Goal: Information Seeking & Learning: Learn about a topic

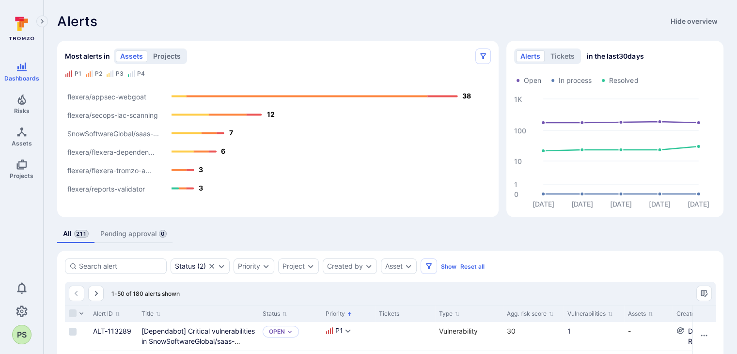
click at [169, 55] on button "projects" at bounding box center [167, 56] width 36 height 12
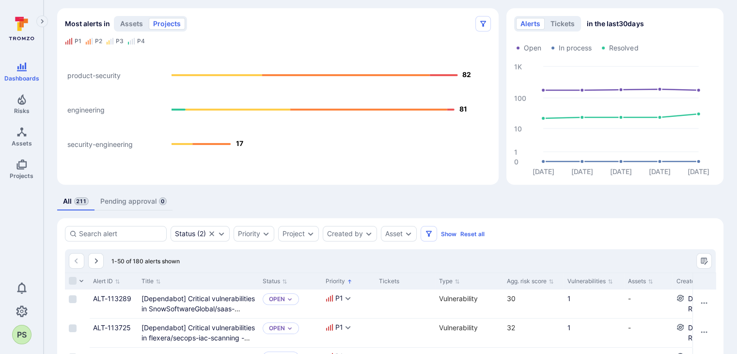
scroll to position [48, 0]
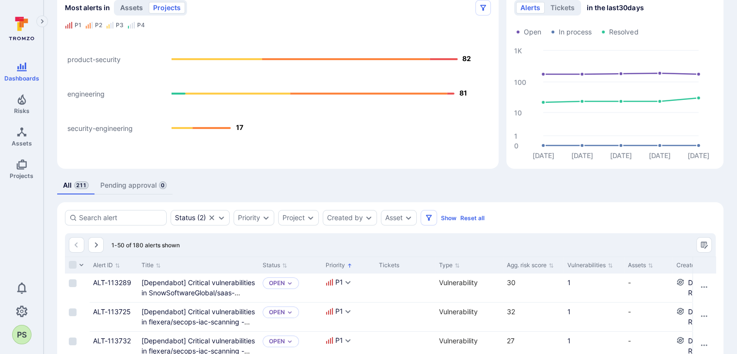
click at [135, 10] on button "assets" at bounding box center [132, 8] width 32 height 12
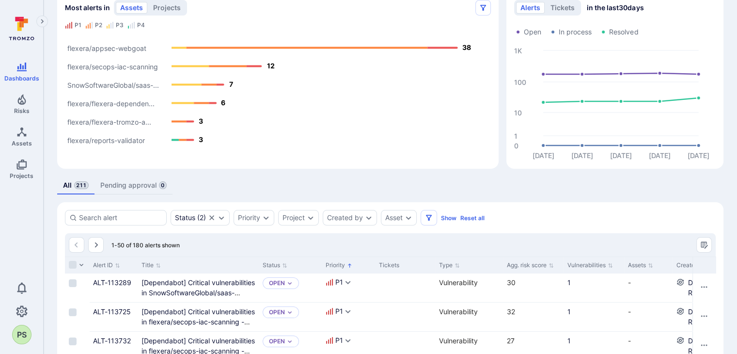
click at [165, 6] on button "projects" at bounding box center [167, 8] width 36 height 12
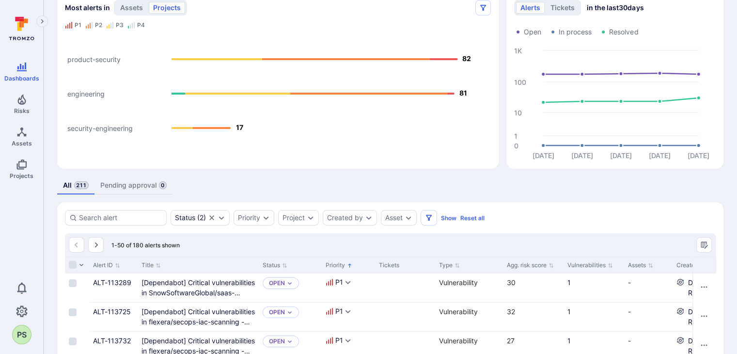
click at [103, 58] on text "product-security" at bounding box center [93, 59] width 53 height 8
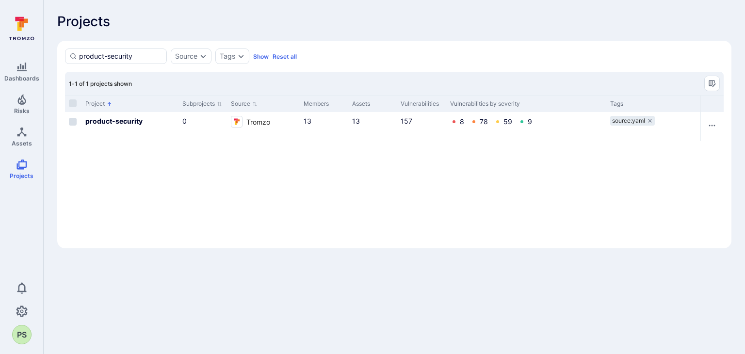
drag, startPoint x: 106, startPoint y: 121, endPoint x: 118, endPoint y: 141, distance: 23.7
click at [106, 121] on b "product-security" at bounding box center [113, 121] width 57 height 8
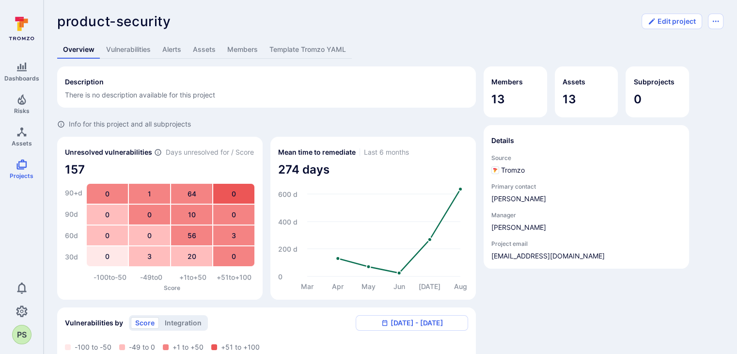
click at [117, 49] on link "Vulnerabilities" at bounding box center [128, 50] width 56 height 18
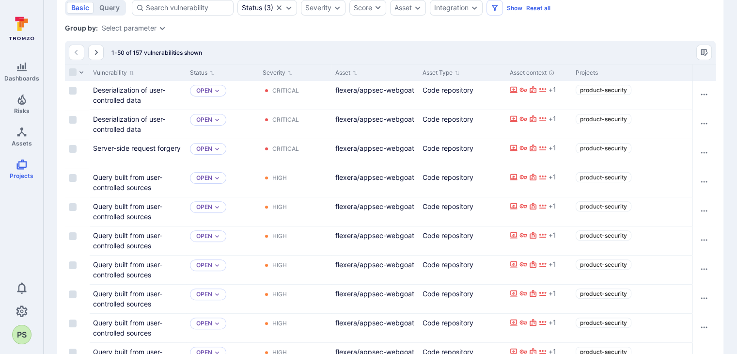
scroll to position [157, 0]
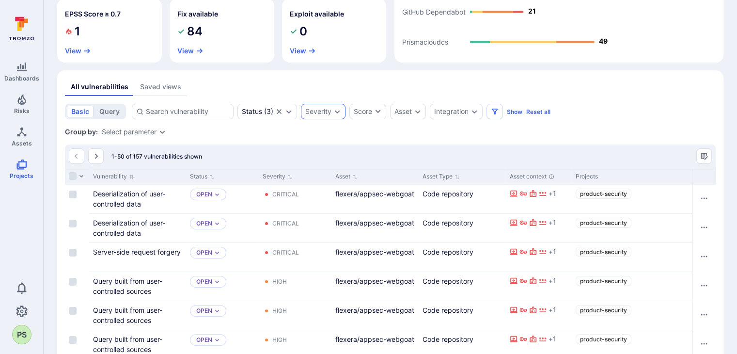
click at [330, 114] on div "Severity" at bounding box center [318, 112] width 26 height 8
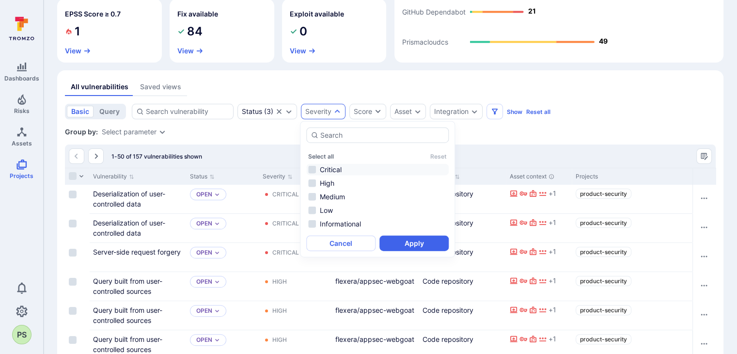
click at [318, 168] on li "Critical" at bounding box center [377, 170] width 143 height 12
click at [417, 242] on button "Apply" at bounding box center [414, 244] width 69 height 16
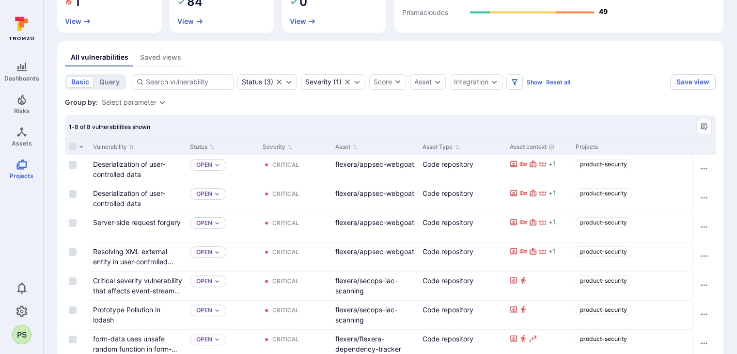
scroll to position [247, 0]
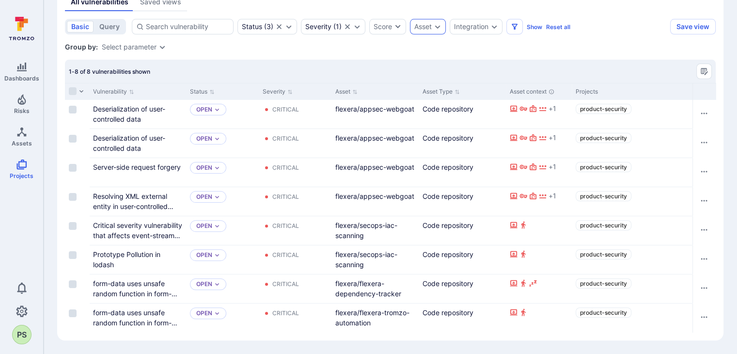
drag, startPoint x: 435, startPoint y: 24, endPoint x: 440, endPoint y: 28, distance: 6.2
click at [435, 24] on icon "Expand dropdown" at bounding box center [438, 27] width 8 height 8
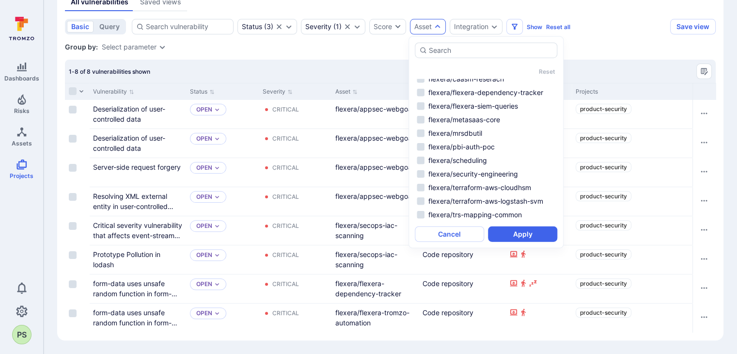
scroll to position [392, 0]
click at [611, 42] on div "Group by: Select parameter" at bounding box center [390, 47] width 651 height 10
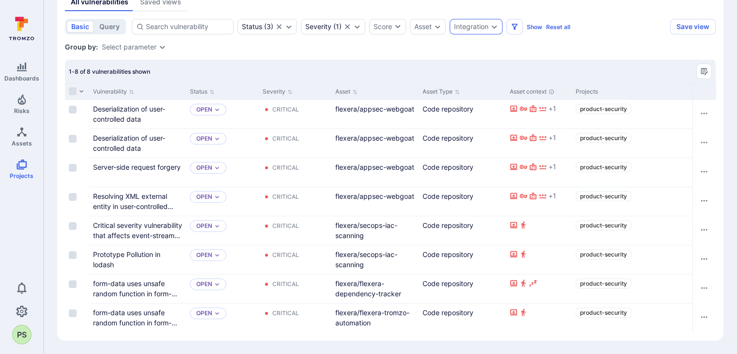
click at [492, 24] on icon "Expand dropdown" at bounding box center [495, 27] width 8 height 8
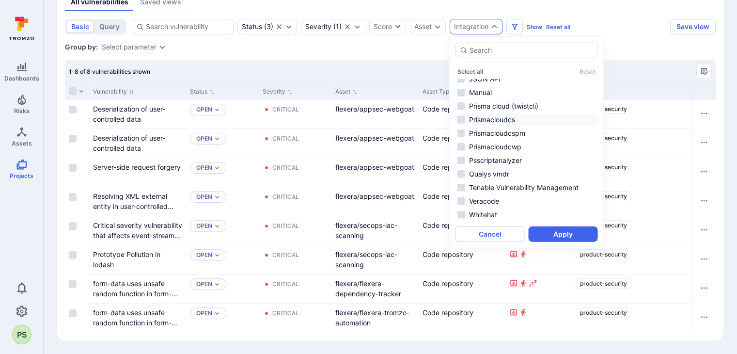
scroll to position [10, 0]
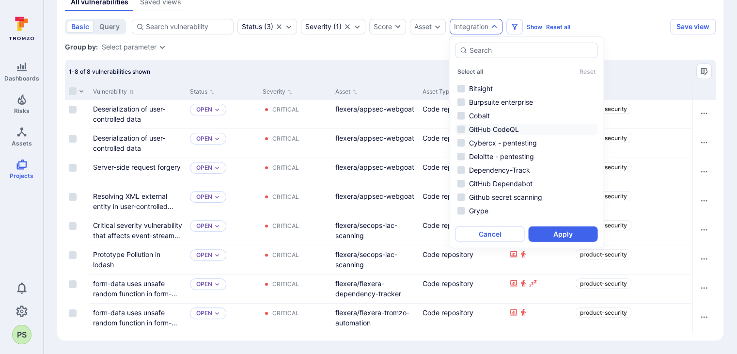
click at [507, 124] on li "GitHub CodeQL" at bounding box center [526, 130] width 143 height 12
drag, startPoint x: 569, startPoint y: 229, endPoint x: 574, endPoint y: 222, distance: 8.3
click at [570, 229] on button "Apply" at bounding box center [562, 234] width 69 height 16
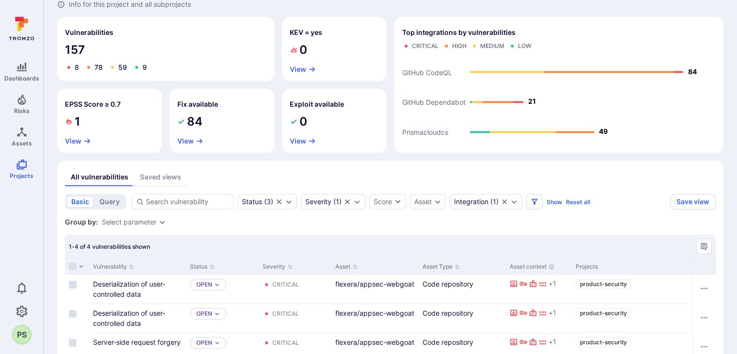
scroll to position [89, 0]
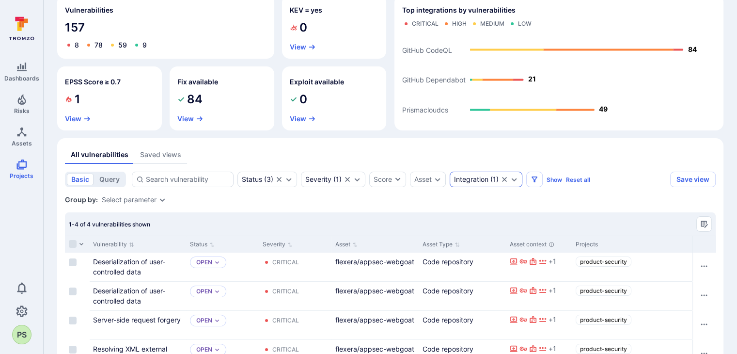
click at [511, 178] on icon "Expand dropdown" at bounding box center [515, 180] width 8 height 8
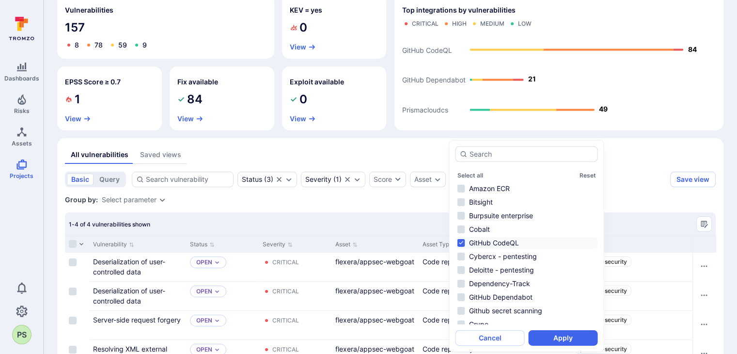
click at [466, 242] on li "GitHub CodeQL" at bounding box center [526, 243] width 143 height 12
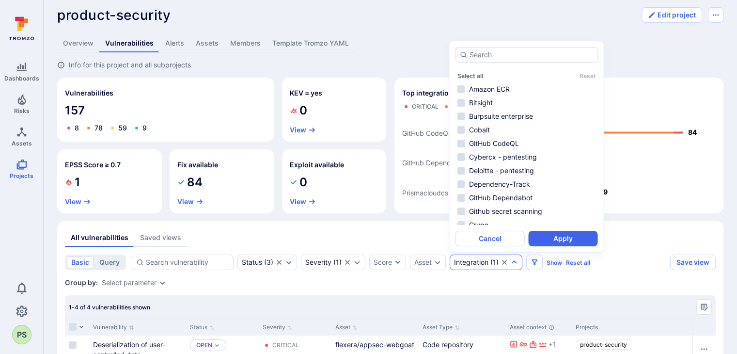
scroll to position [0, 0]
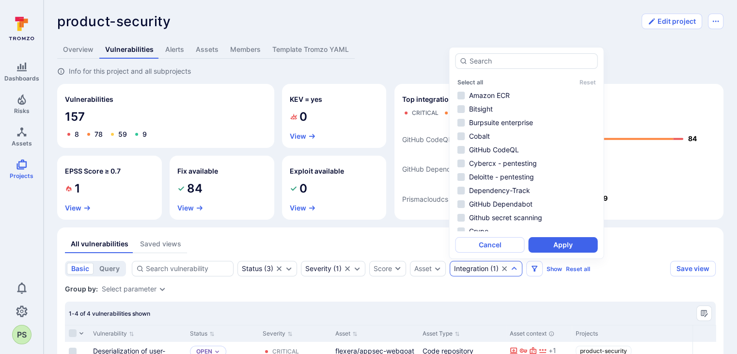
click at [665, 45] on div "Overview Vulnerabilities Alerts Assets Members Template Tromzo YAML" at bounding box center [390, 50] width 667 height 18
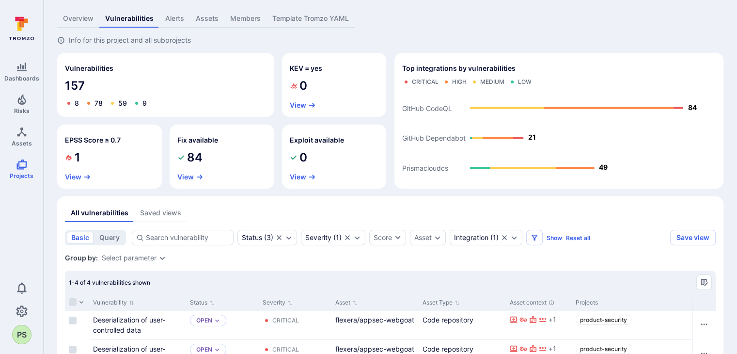
scroll to position [97, 0]
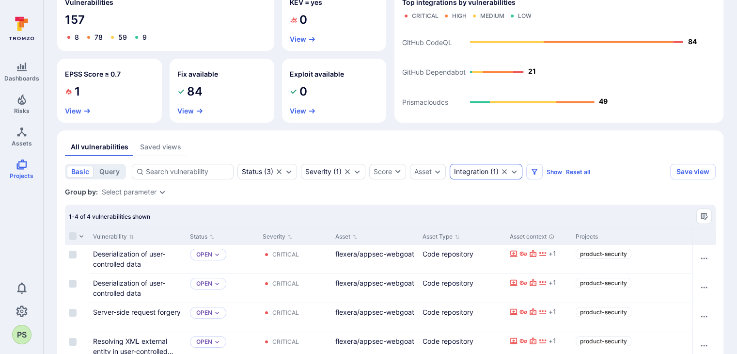
click at [512, 171] on icon "Expand dropdown" at bounding box center [513, 171] width 5 height 3
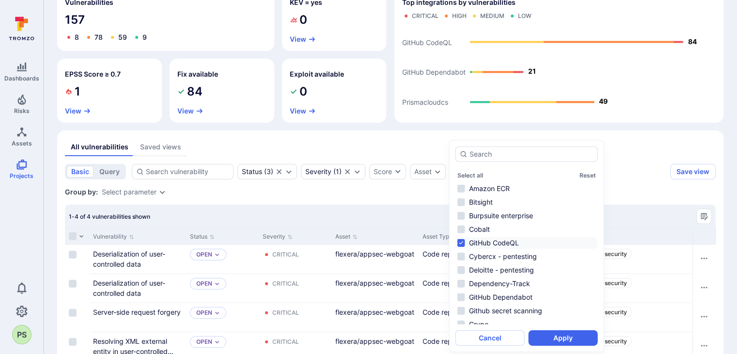
click at [489, 241] on li "GitHub CodeQL" at bounding box center [526, 243] width 143 height 12
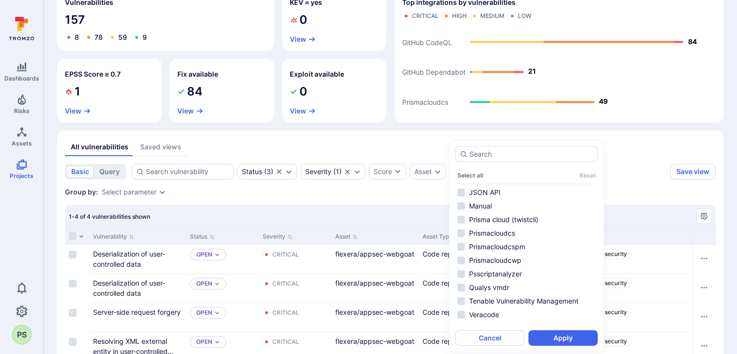
scroll to position [155, 0]
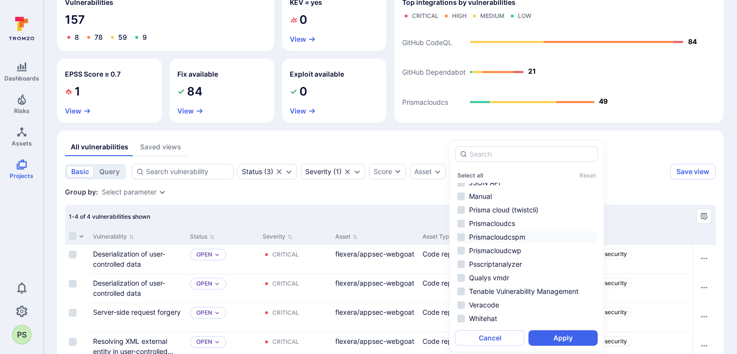
click at [523, 241] on li "Prismacloudcspm" at bounding box center [526, 237] width 143 height 12
click at [560, 334] on button "Apply" at bounding box center [562, 338] width 69 height 16
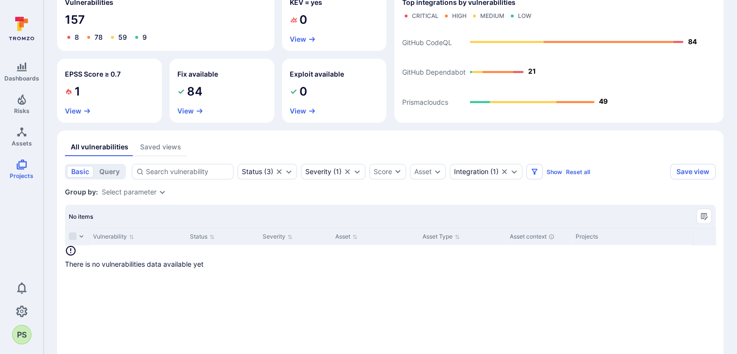
scroll to position [138, 0]
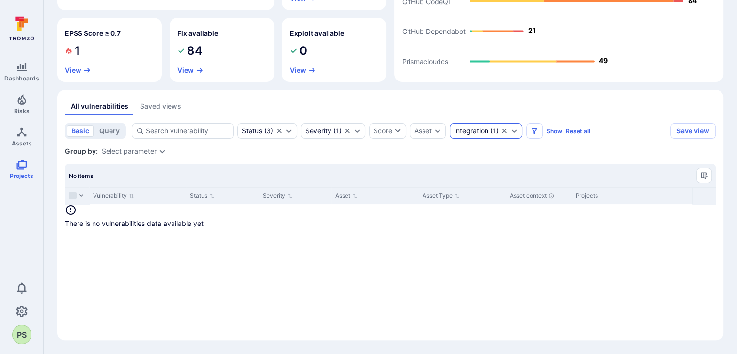
click at [503, 130] on icon "Clear selection" at bounding box center [504, 130] width 5 height 5
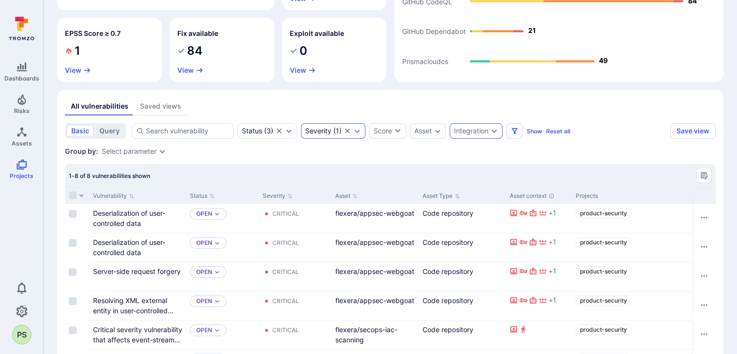
click at [355, 131] on icon "Expand dropdown" at bounding box center [357, 130] width 5 height 3
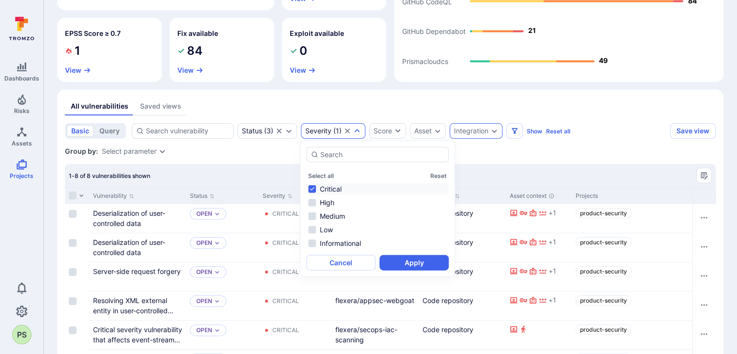
click at [654, 115] on div "All vulnerabilities Saved views basic query Status ( 3 ) Severity ( 1 ) Score A…" at bounding box center [390, 266] width 651 height 339
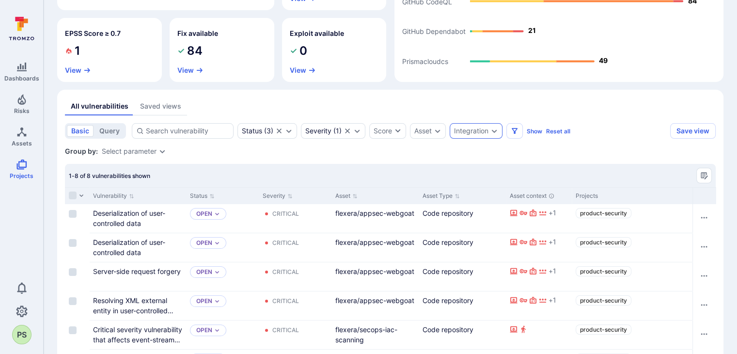
click at [490, 136] on div "Integration" at bounding box center [476, 131] width 53 height 16
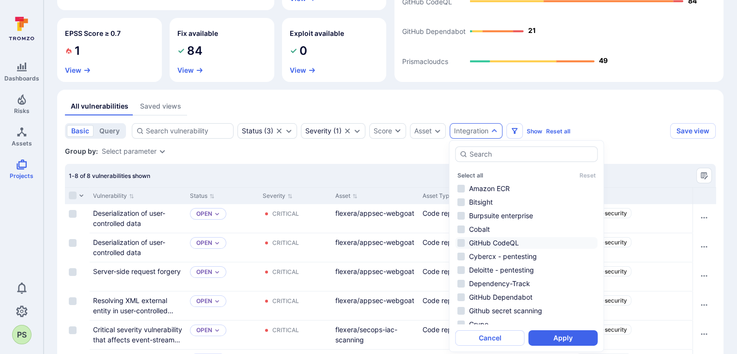
click at [501, 243] on li "GitHub CodeQL" at bounding box center [526, 243] width 143 height 12
click at [498, 245] on li "GitHub CodeQL" at bounding box center [526, 243] width 143 height 12
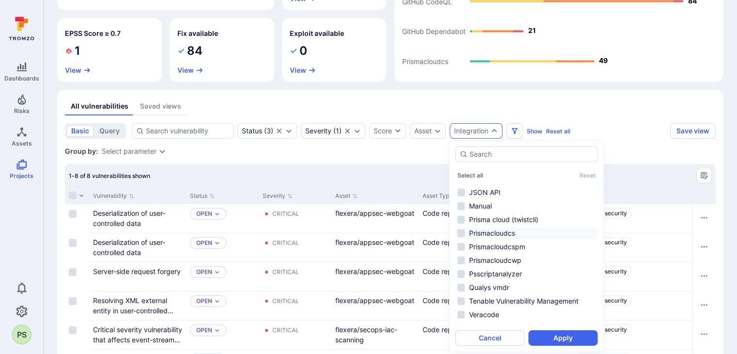
scroll to position [155, 0]
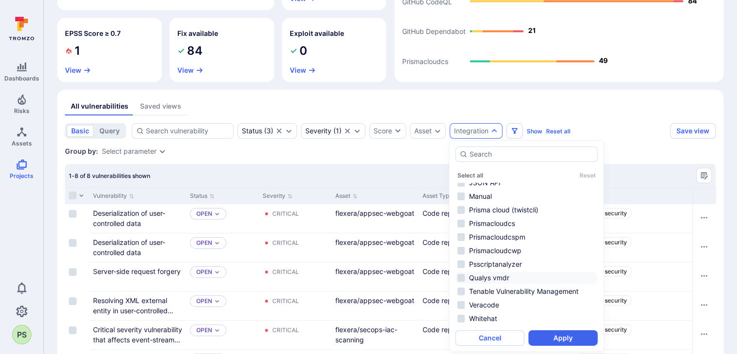
click at [500, 277] on li "Qualys vmdr" at bounding box center [526, 278] width 143 height 12
click at [573, 335] on button "Apply" at bounding box center [562, 338] width 69 height 16
